Goal: Navigation & Orientation: Find specific page/section

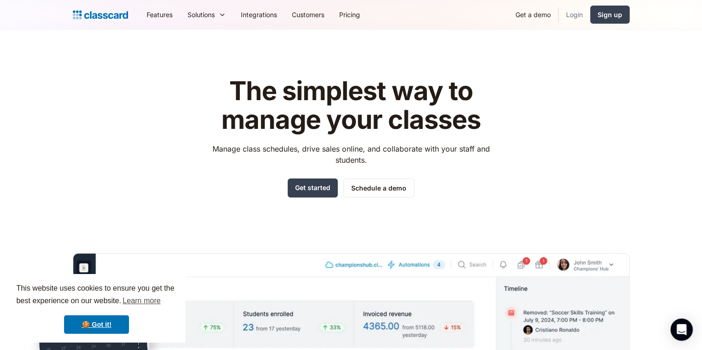
click at [576, 13] on link "Login" at bounding box center [574, 14] width 32 height 21
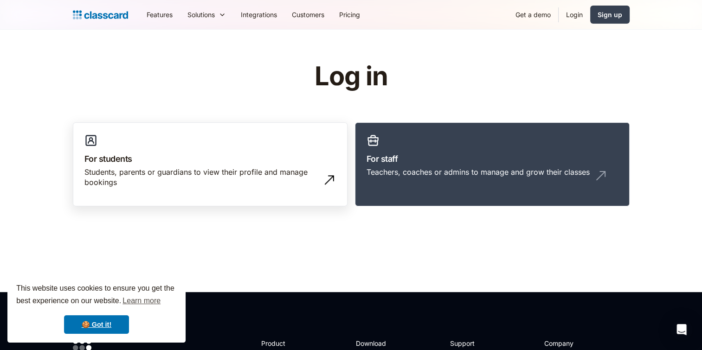
click at [304, 166] on link "For students Students, parents or guardians to view their profile and manage bo…" at bounding box center [210, 164] width 274 height 84
